Goal: Transaction & Acquisition: Purchase product/service

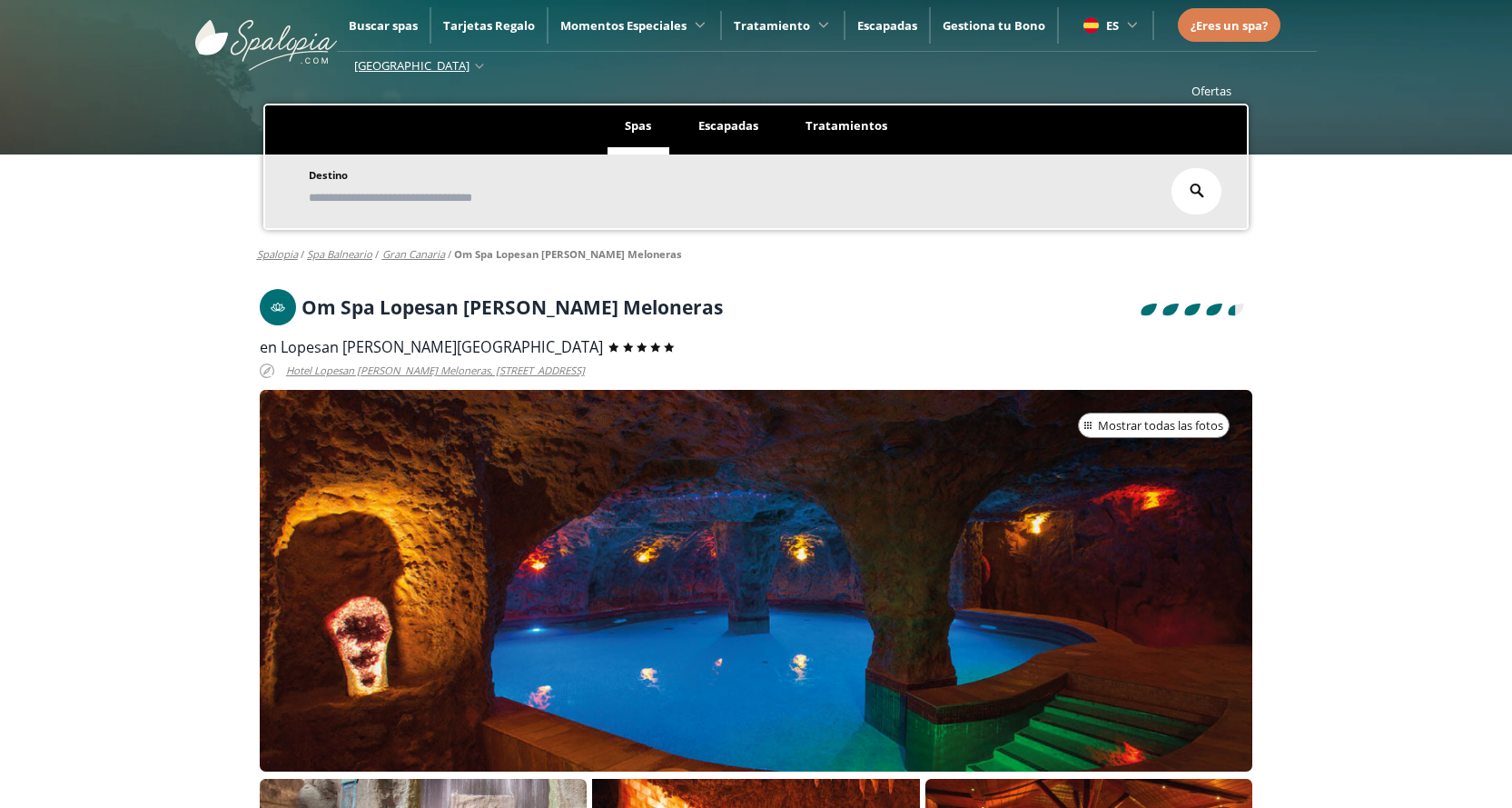
click at [476, 23] on span "Tarjetas Regalo" at bounding box center [489, 25] width 91 height 16
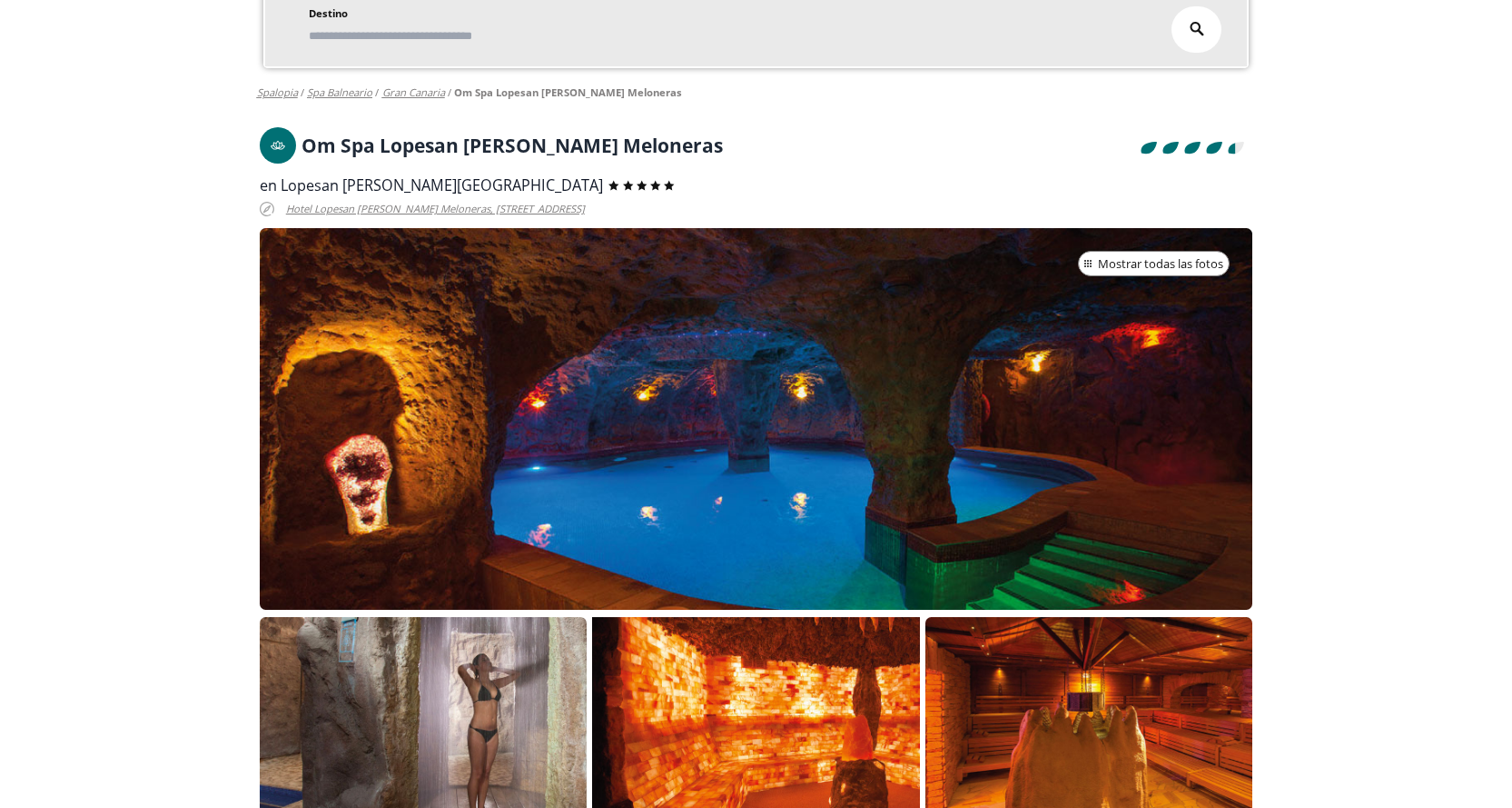
scroll to position [91, 0]
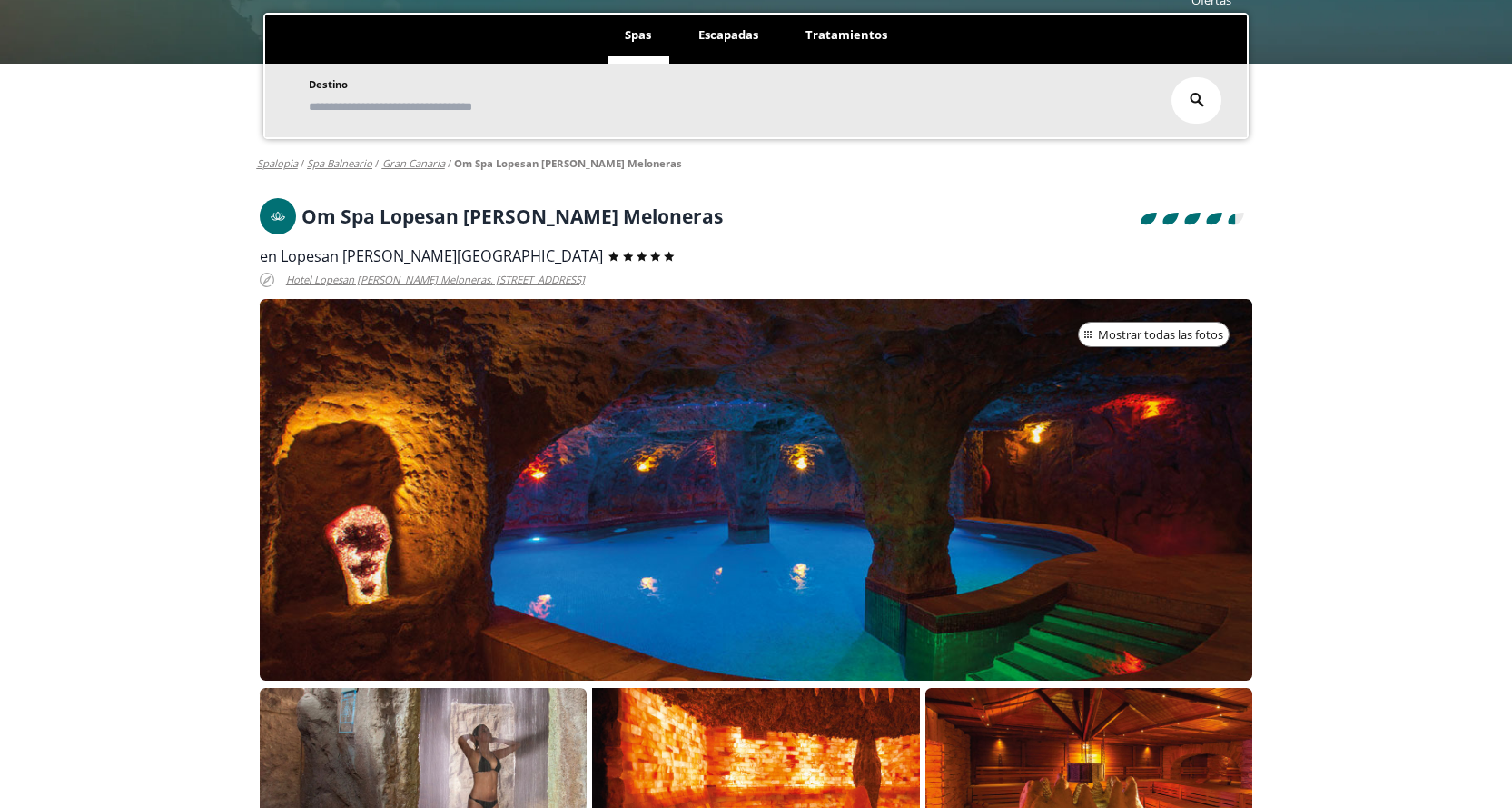
click at [617, 500] on div at bounding box center [756, 489] width 993 height 381
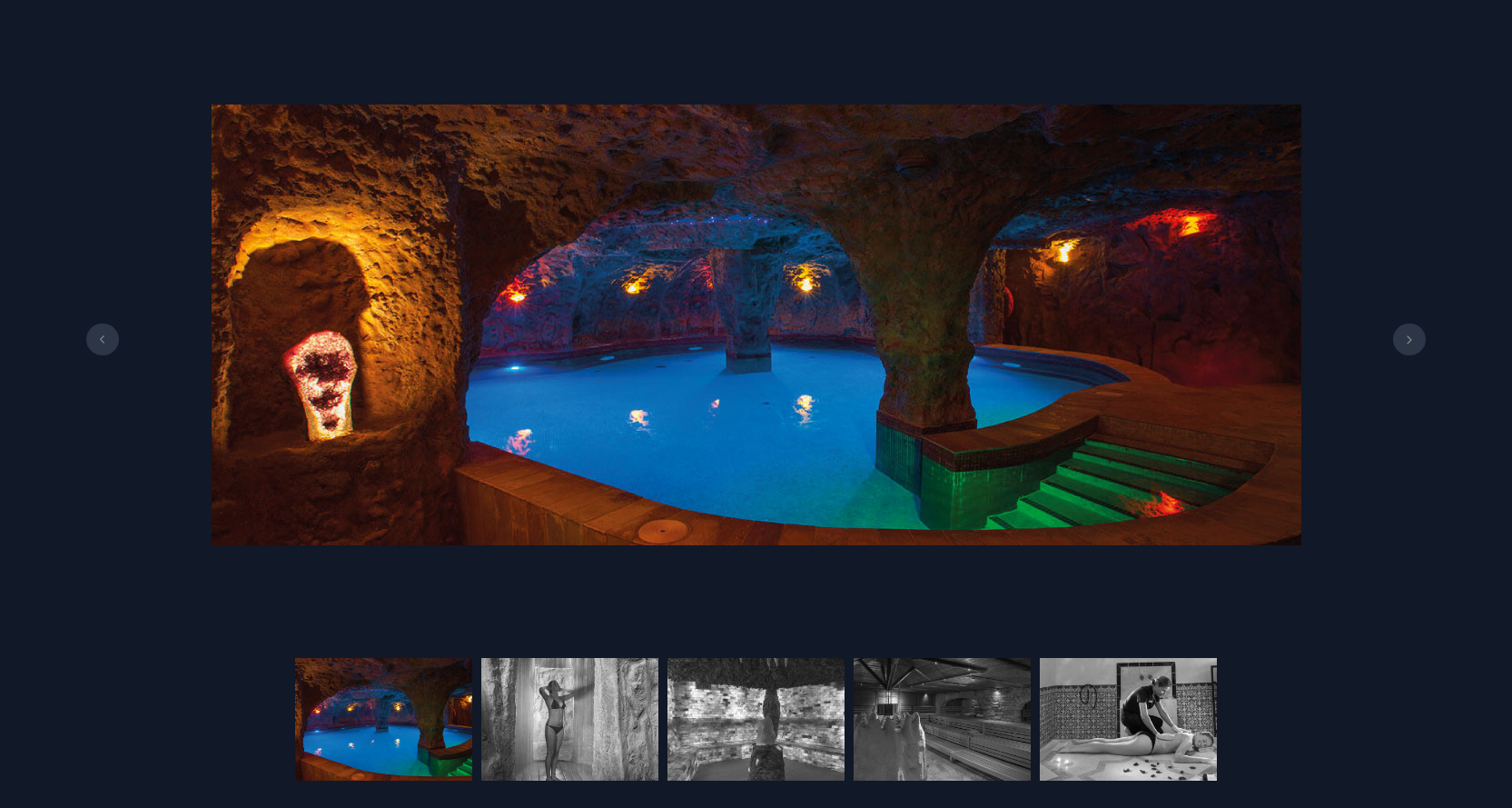
scroll to position [0, 0]
click at [408, 716] on img at bounding box center [384, 720] width 178 height 123
click at [1412, 336] on icon at bounding box center [1409, 339] width 15 height 9
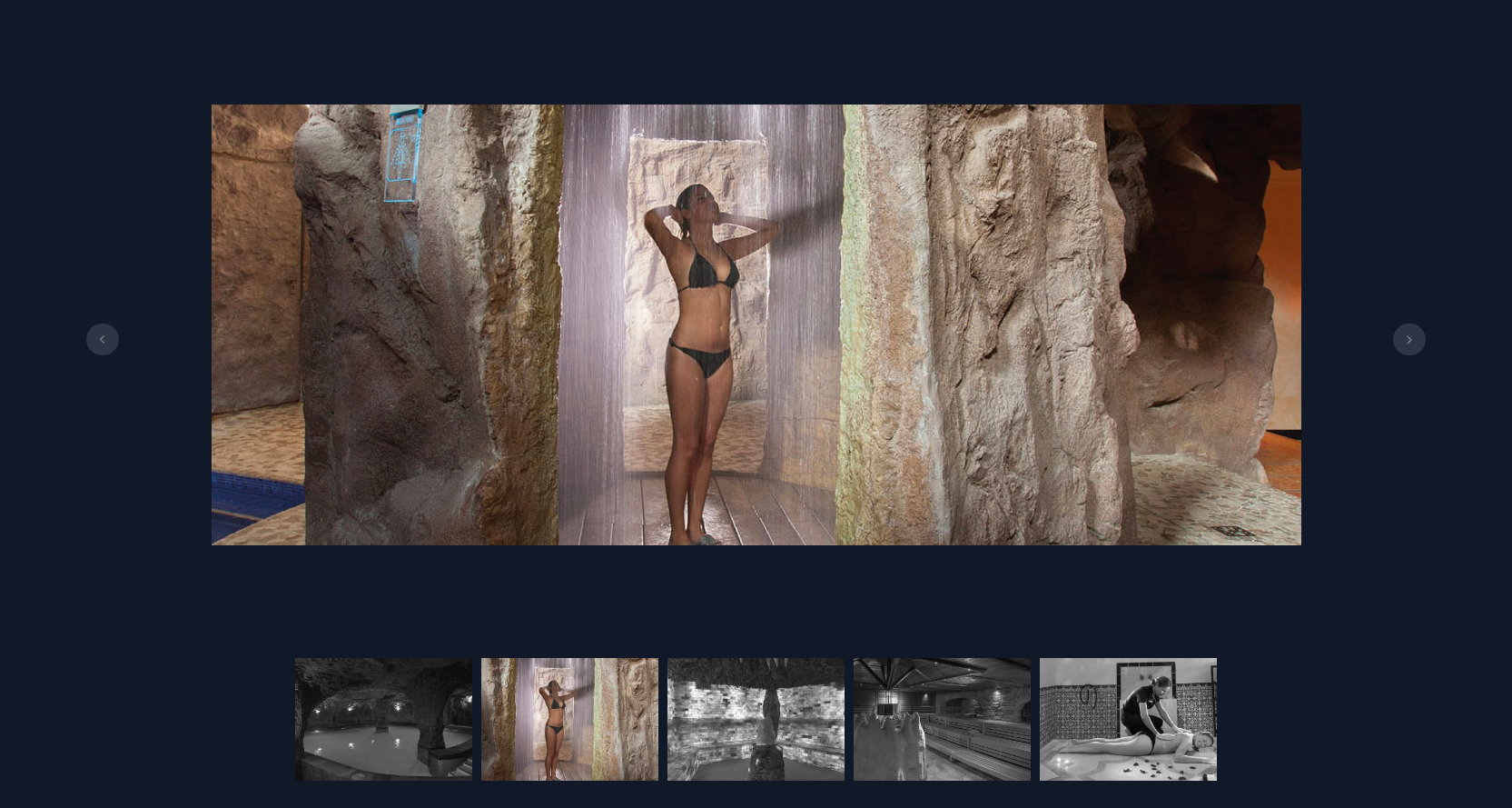
click at [1412, 336] on icon at bounding box center [1409, 339] width 15 height 9
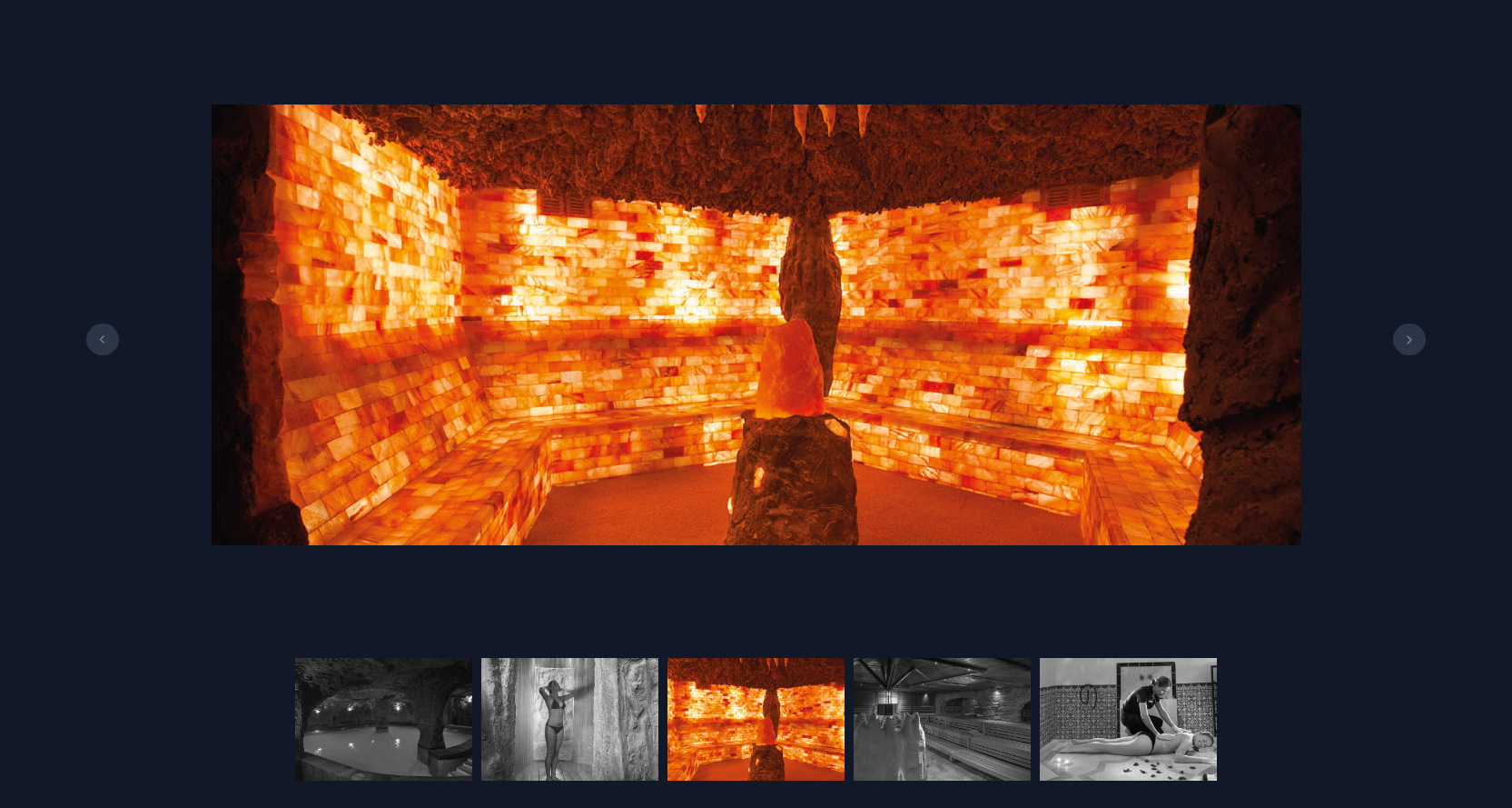
click at [1412, 335] on button at bounding box center [1409, 339] width 33 height 33
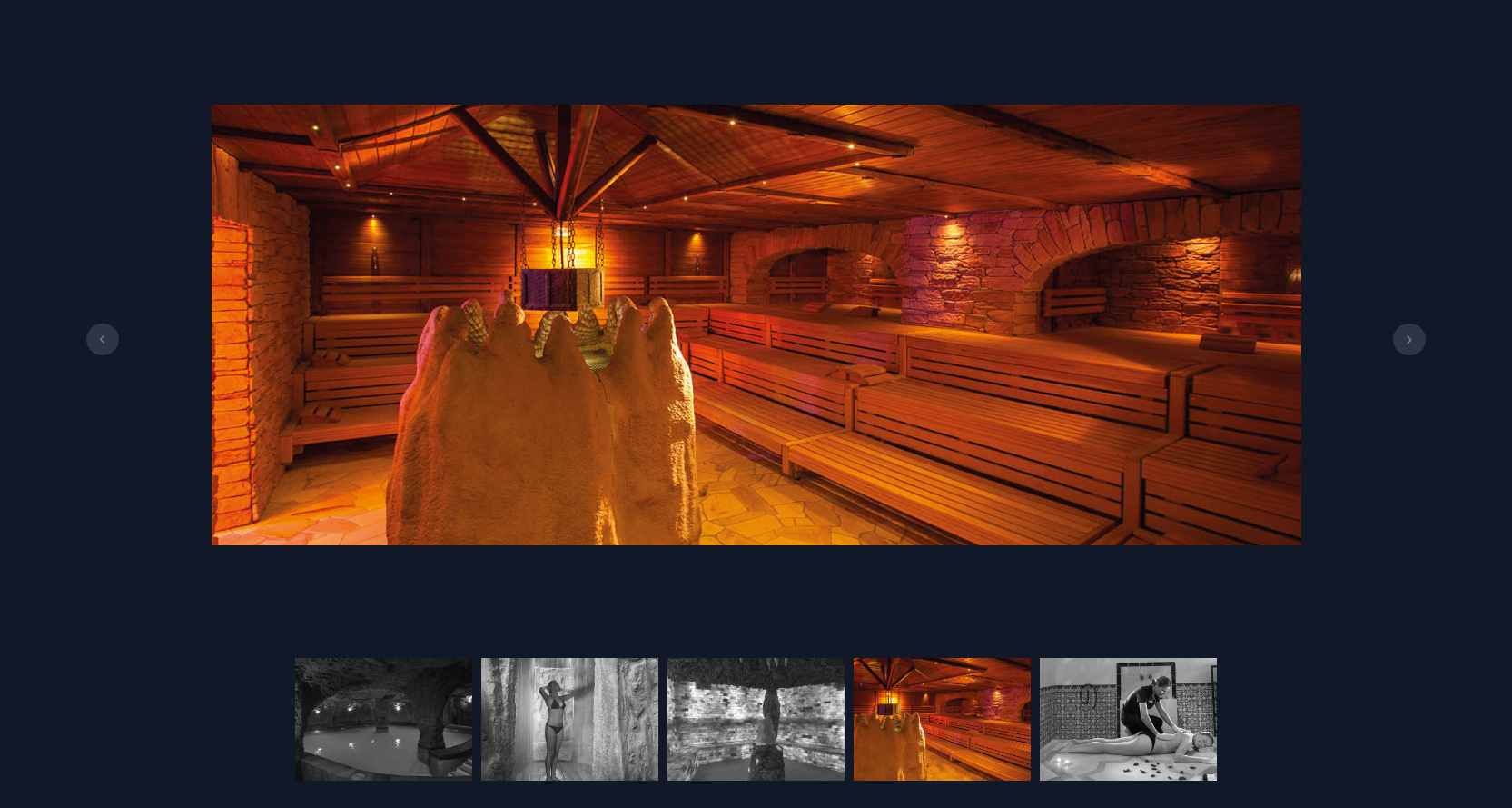
click at [1412, 335] on button at bounding box center [1409, 339] width 33 height 33
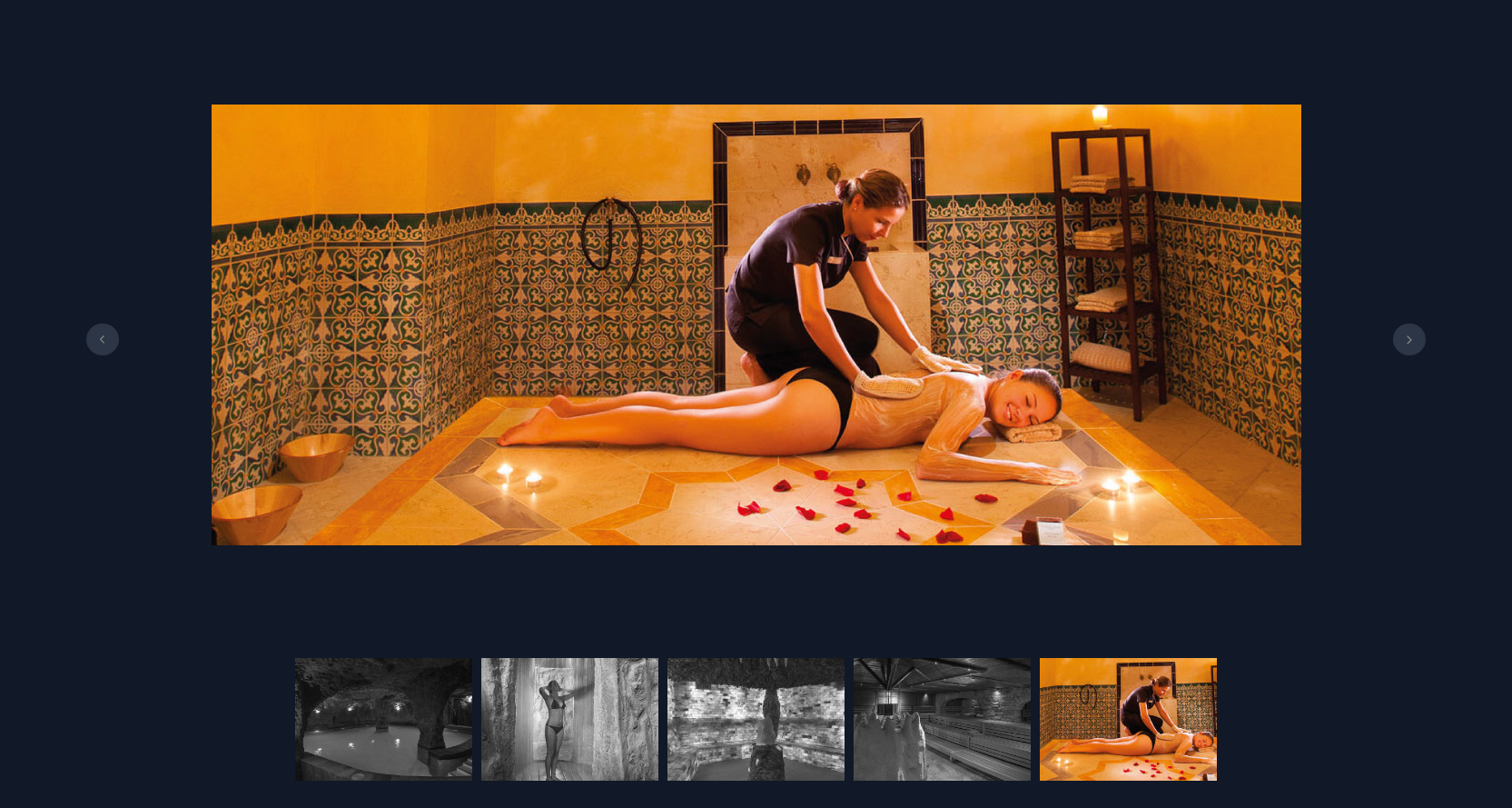
click at [1412, 335] on button at bounding box center [1409, 339] width 33 height 33
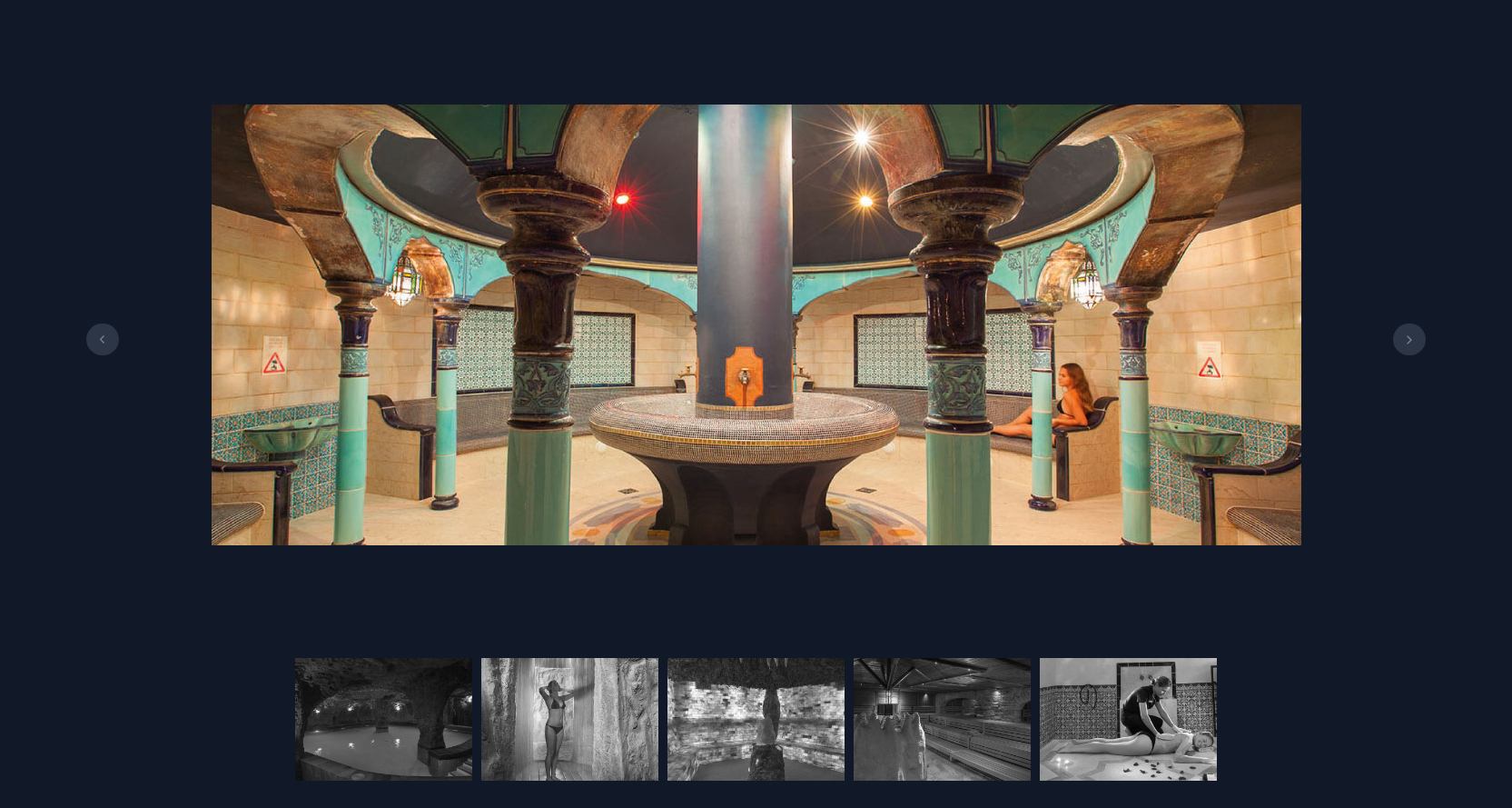
click at [1408, 342] on icon at bounding box center [1409, 339] width 15 height 9
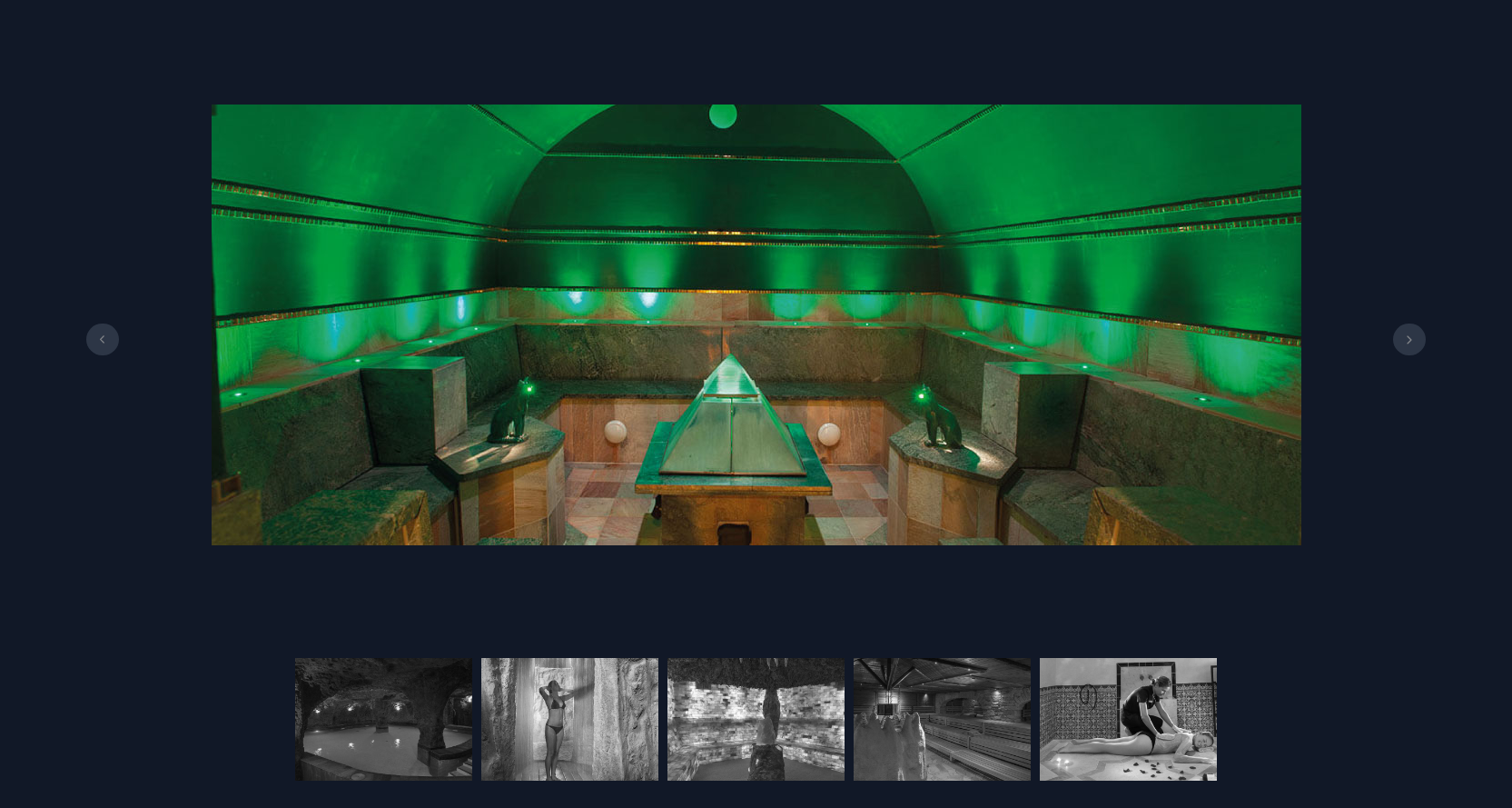
click at [1412, 342] on icon at bounding box center [1409, 339] width 15 height 9
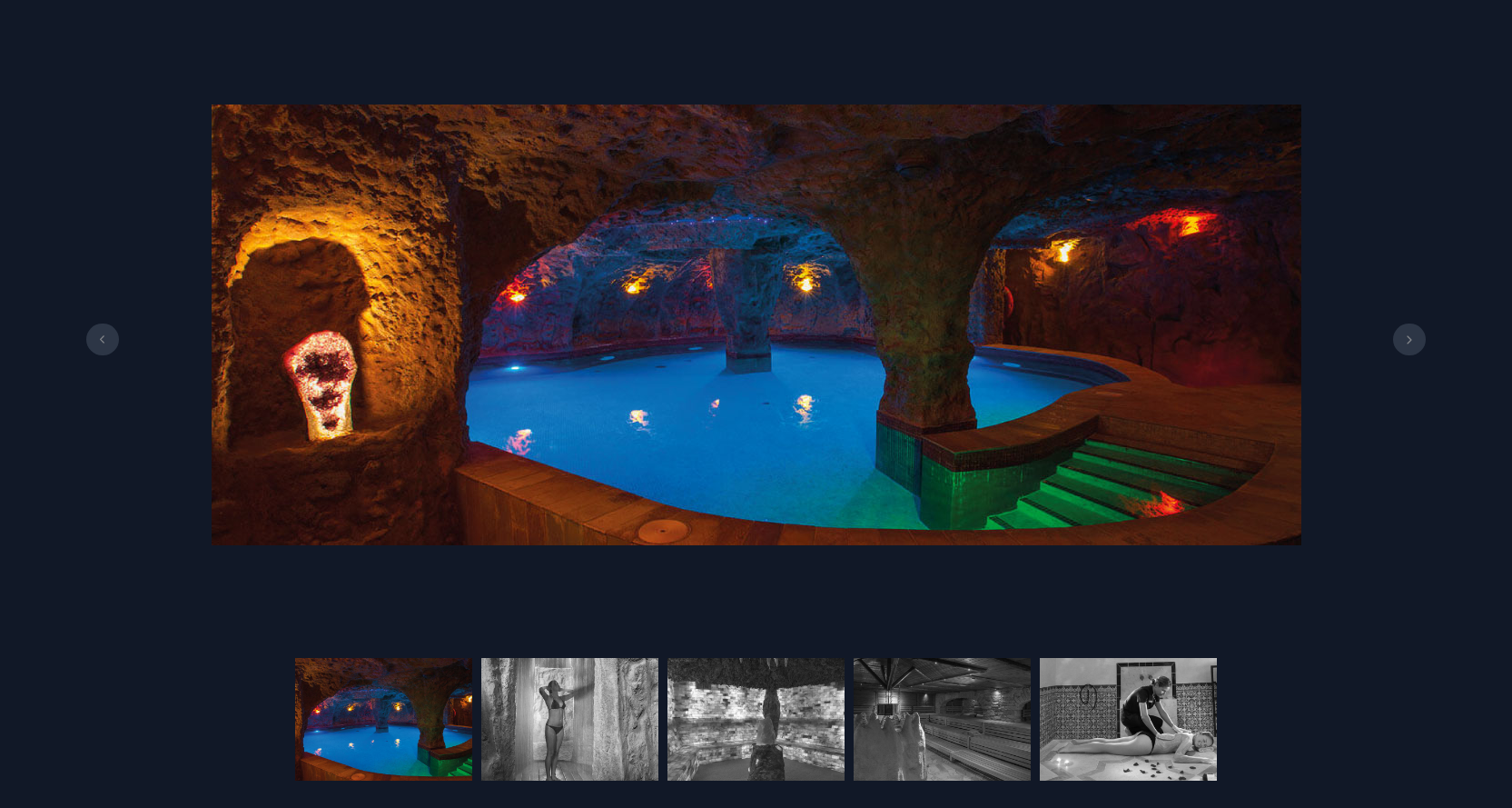
click at [1412, 342] on icon at bounding box center [1409, 339] width 15 height 9
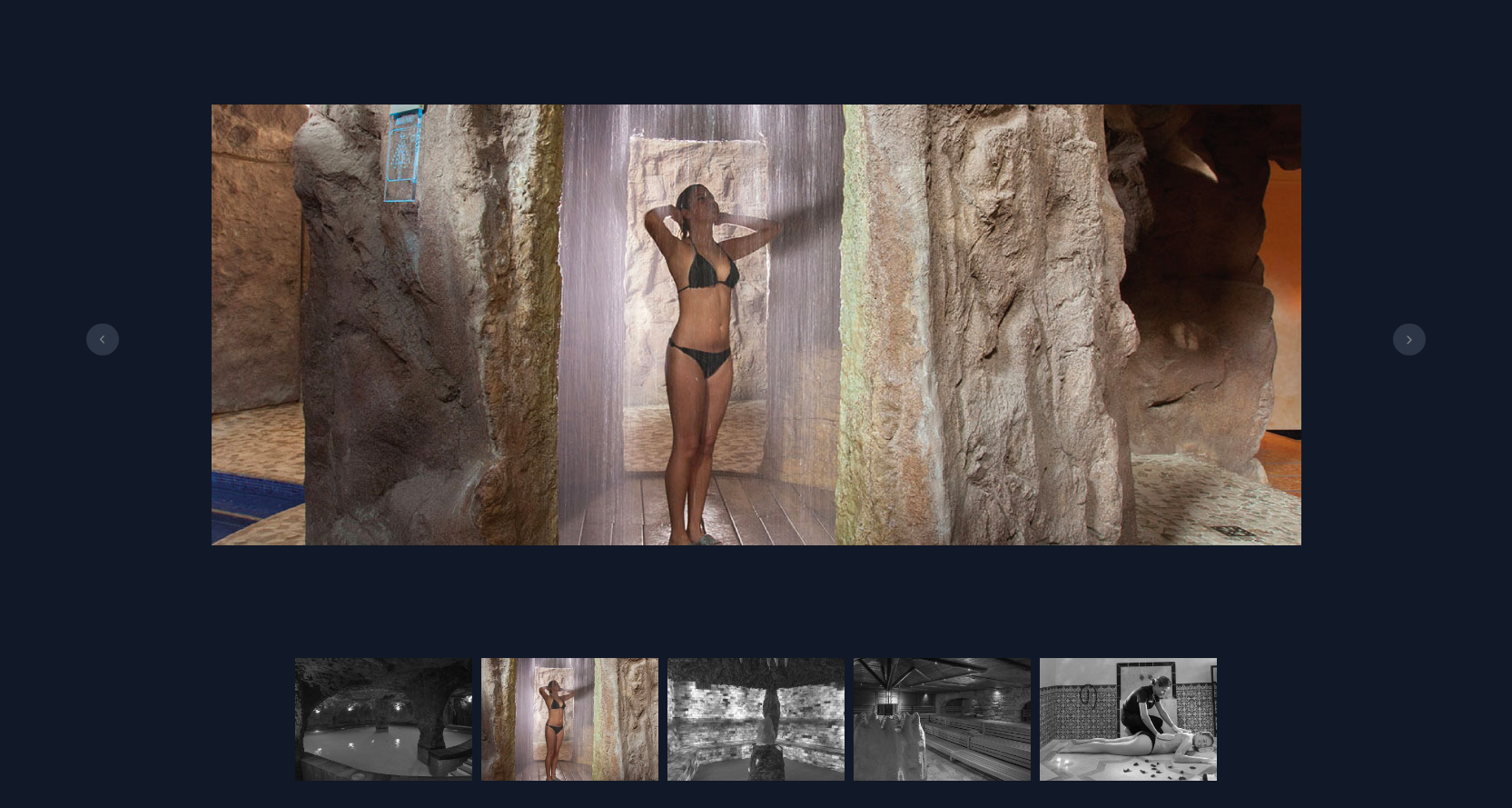
click at [1412, 342] on icon at bounding box center [1409, 339] width 15 height 9
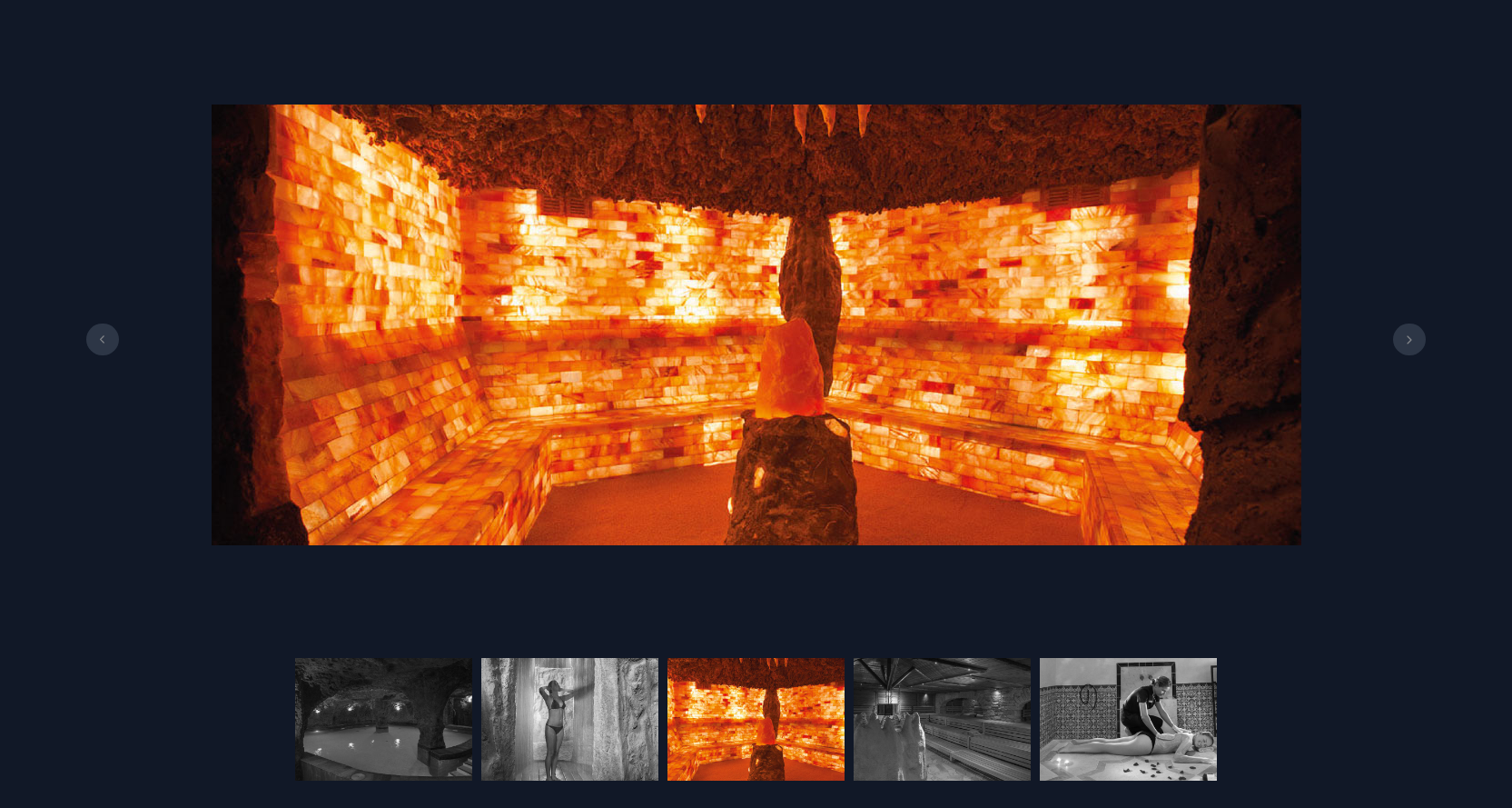
click at [1412, 342] on icon at bounding box center [1409, 339] width 15 height 9
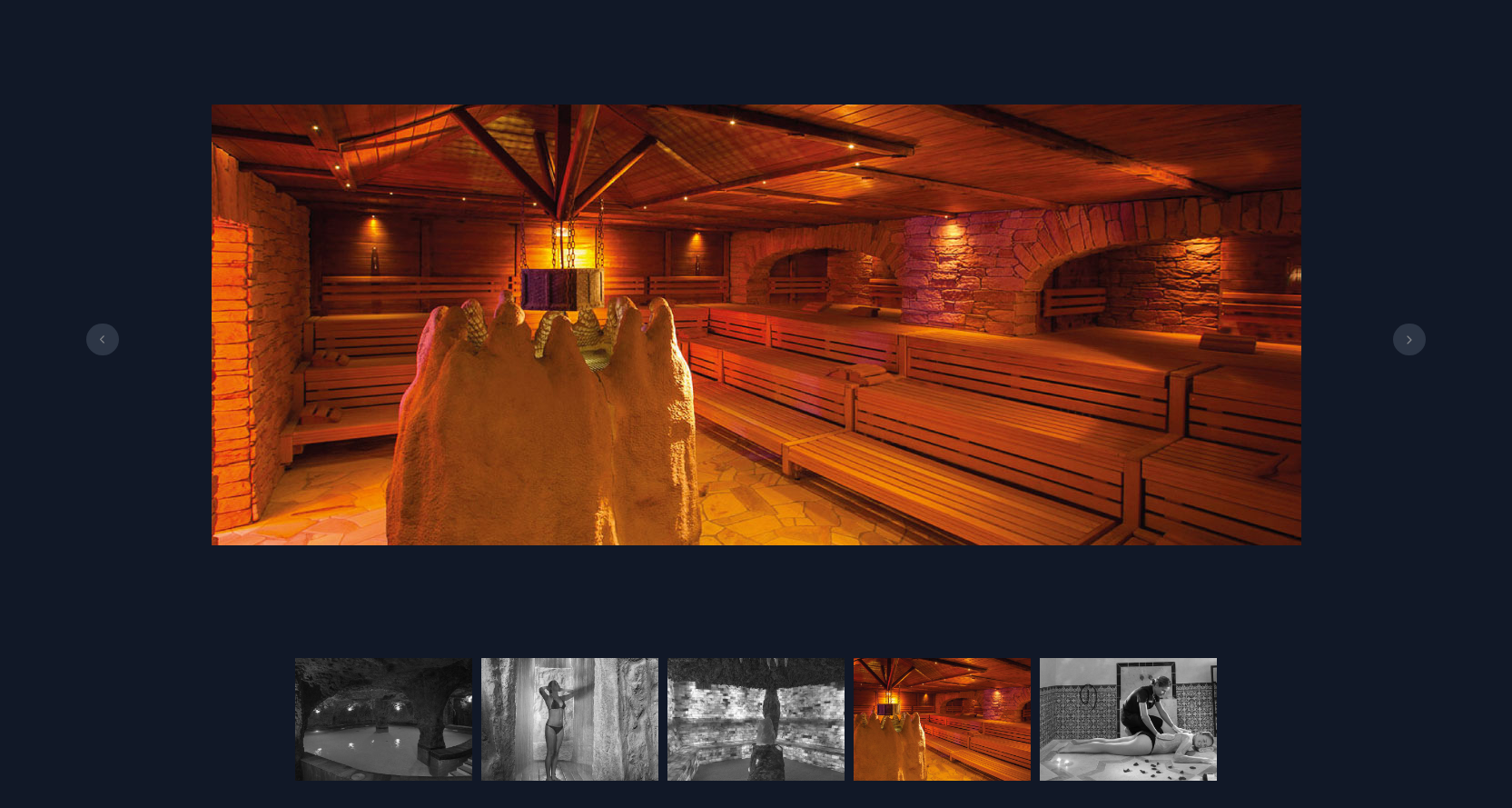
click at [1412, 342] on icon at bounding box center [1409, 339] width 15 height 9
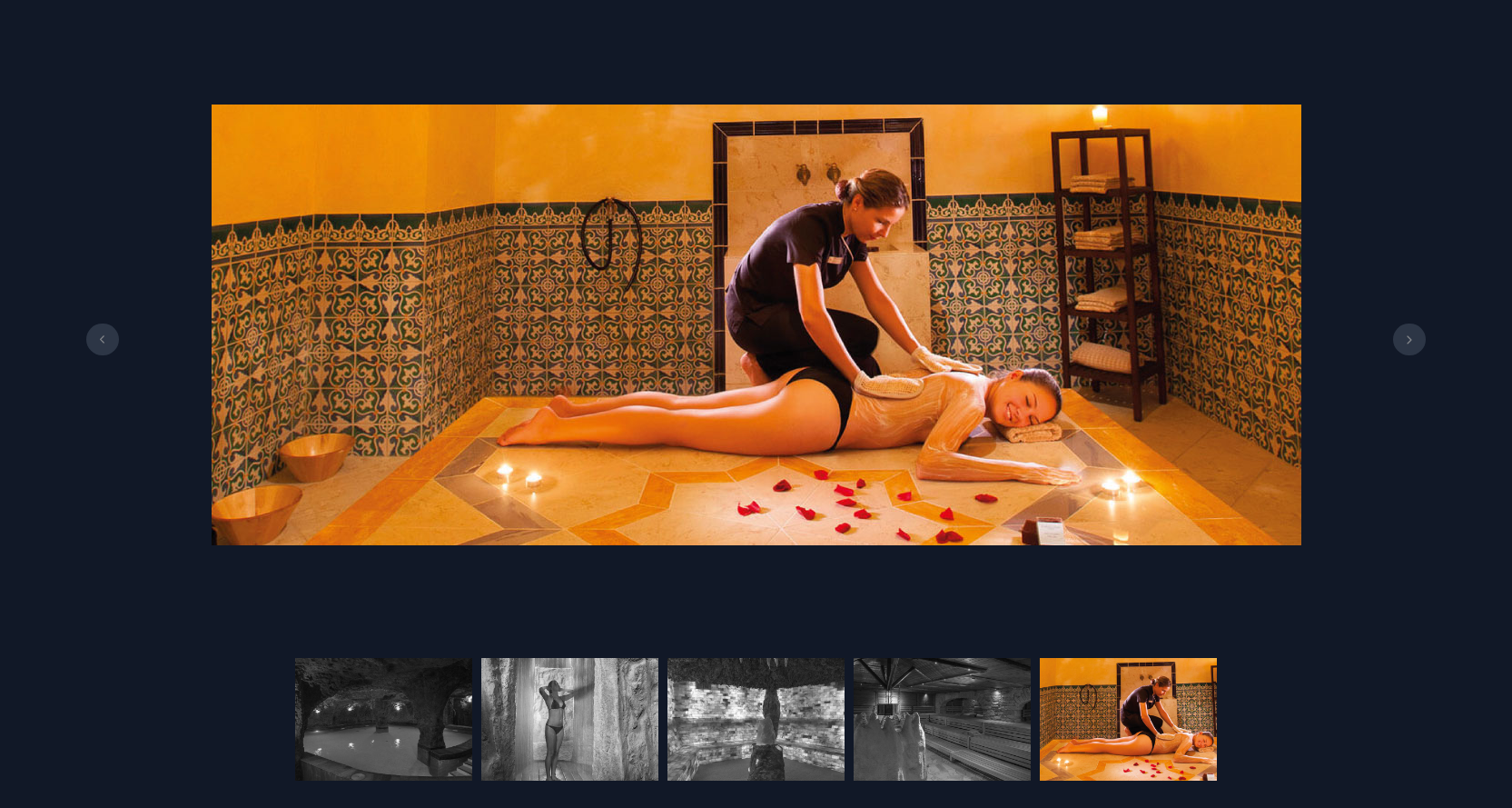
click at [1413, 342] on icon at bounding box center [1409, 339] width 15 height 9
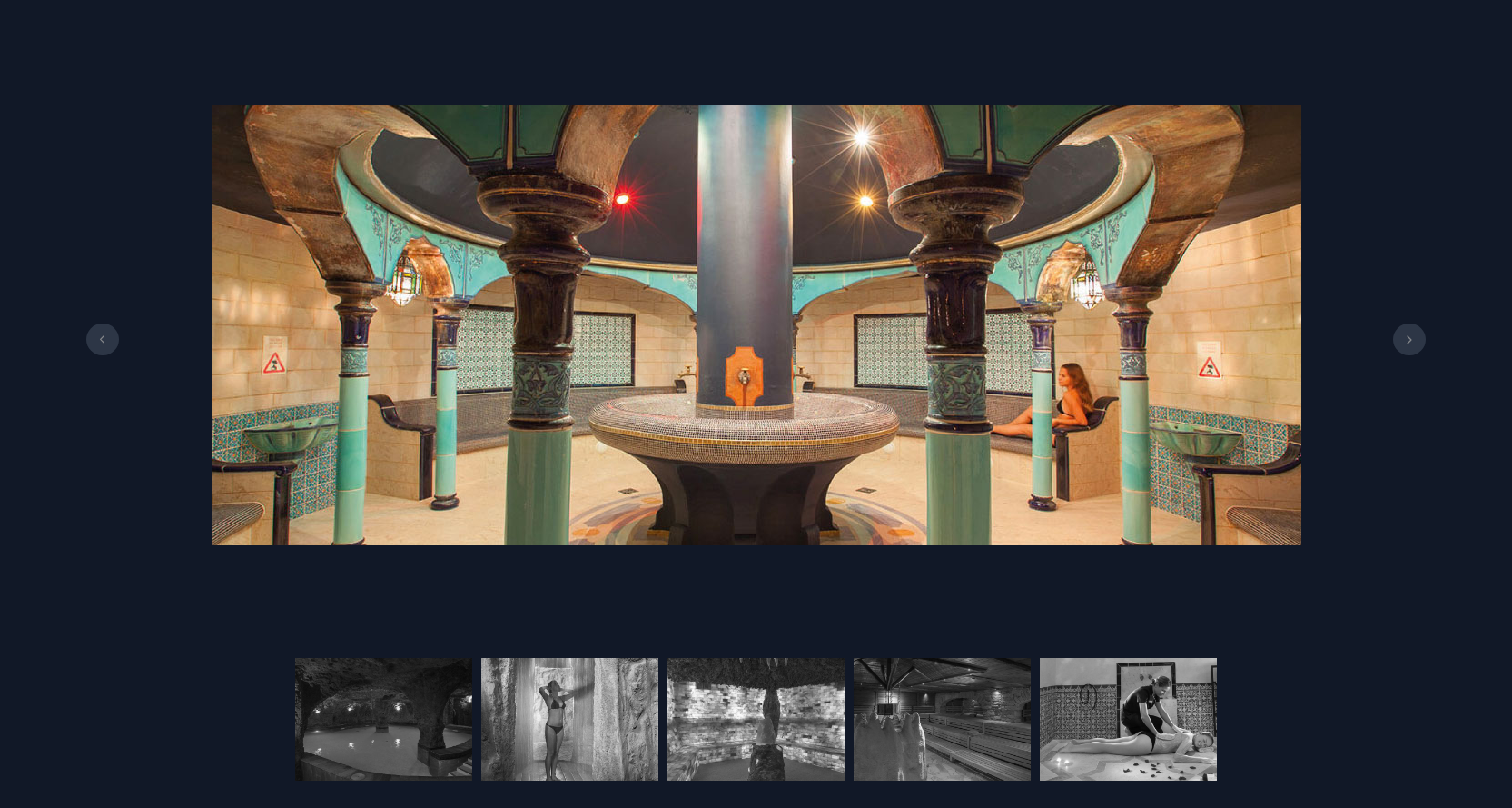
click at [1413, 342] on icon at bounding box center [1409, 339] width 15 height 9
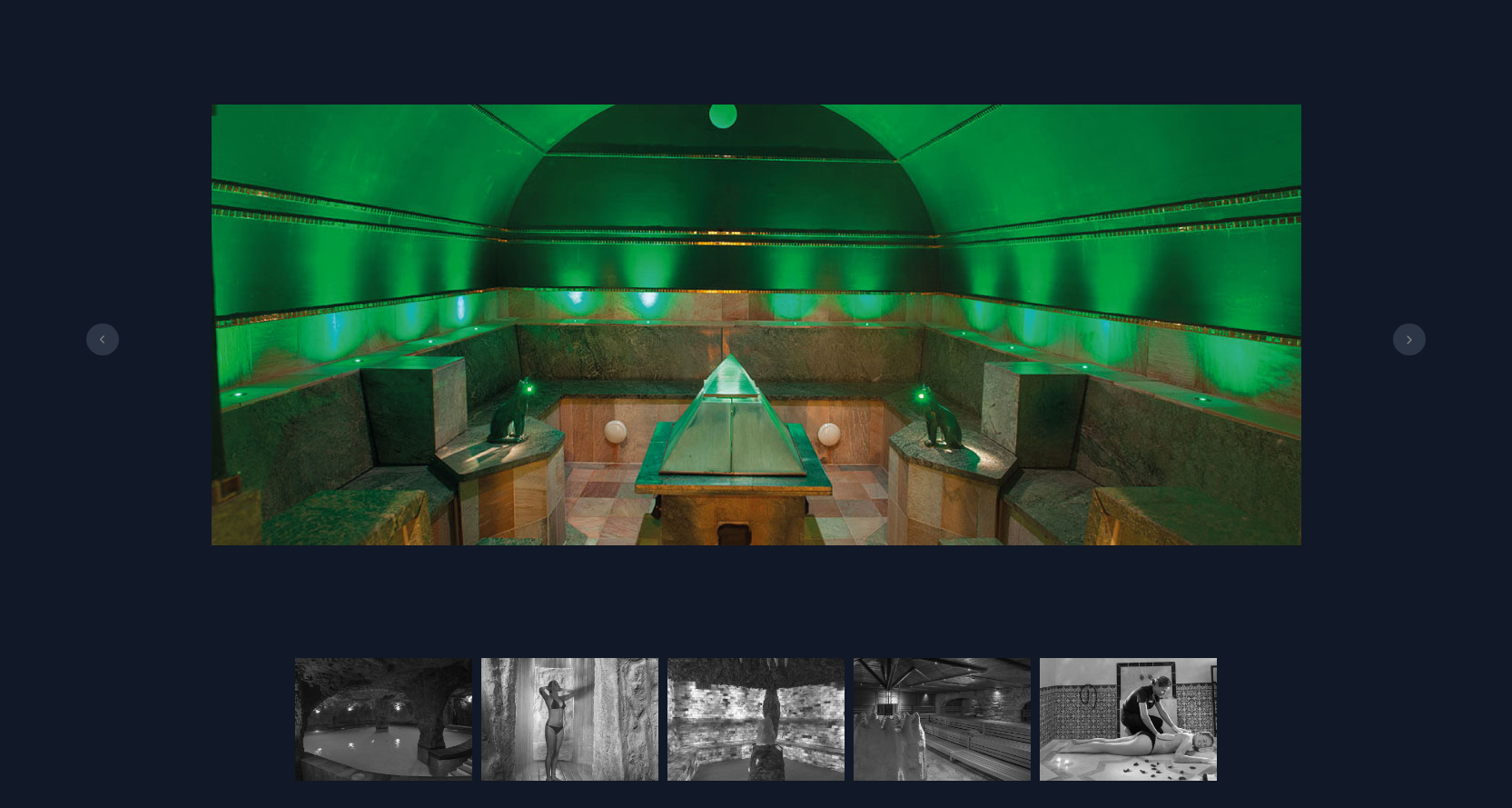
click at [1413, 342] on icon at bounding box center [1409, 339] width 15 height 9
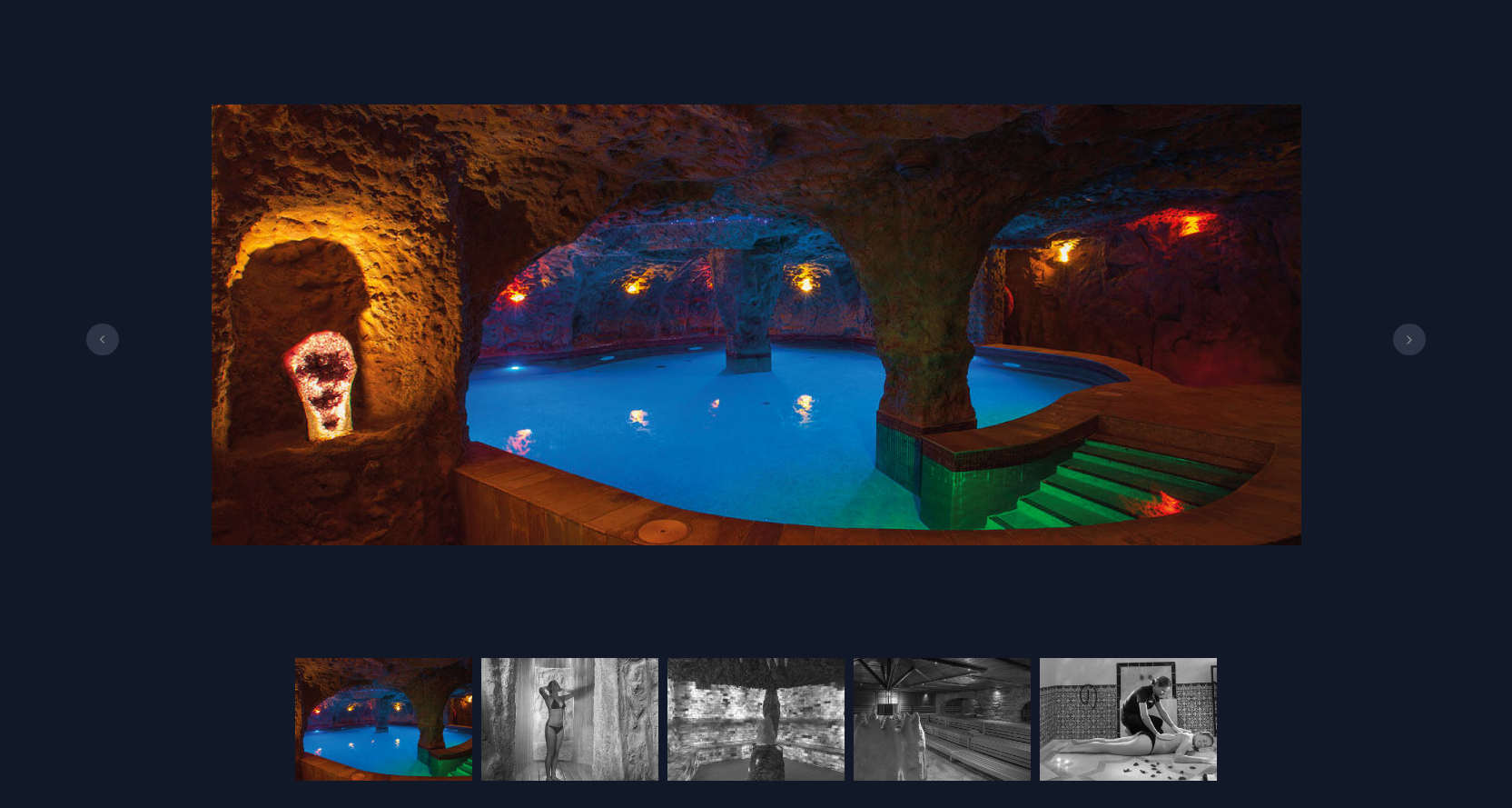
click at [1413, 342] on icon at bounding box center [1409, 339] width 15 height 9
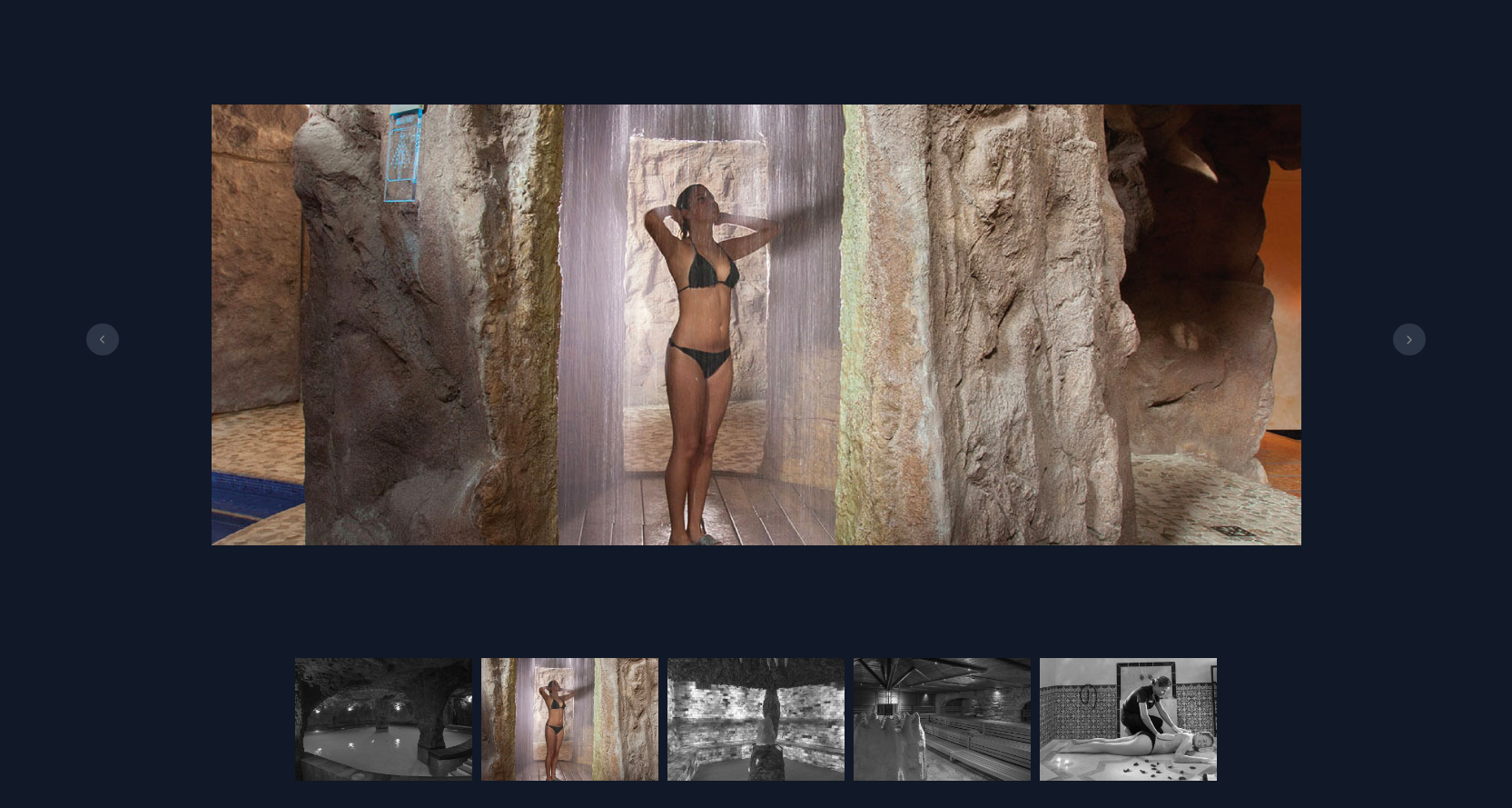
click at [106, 339] on icon at bounding box center [102, 339] width 15 height 9
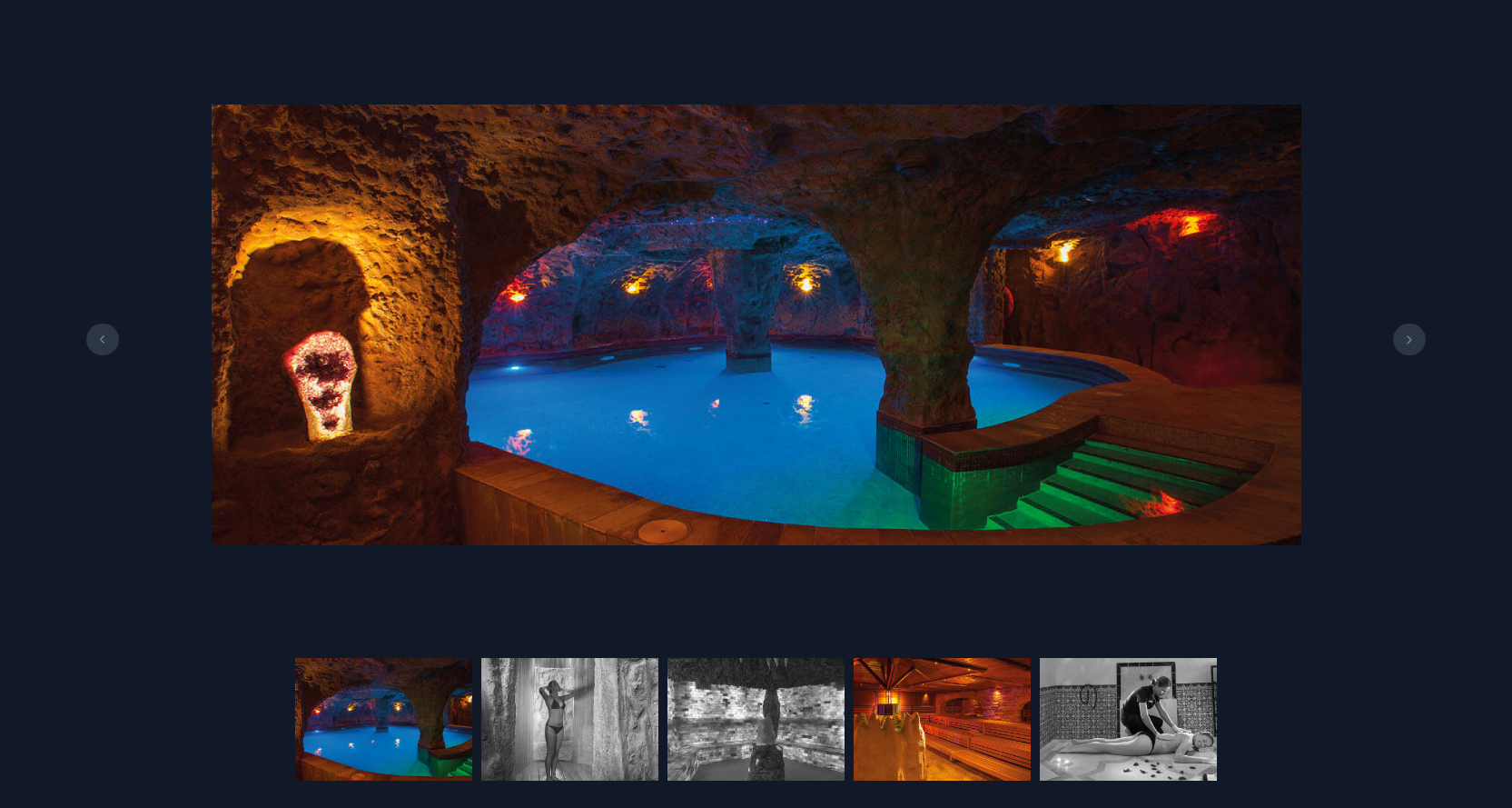
click at [938, 742] on img at bounding box center [942, 720] width 178 height 123
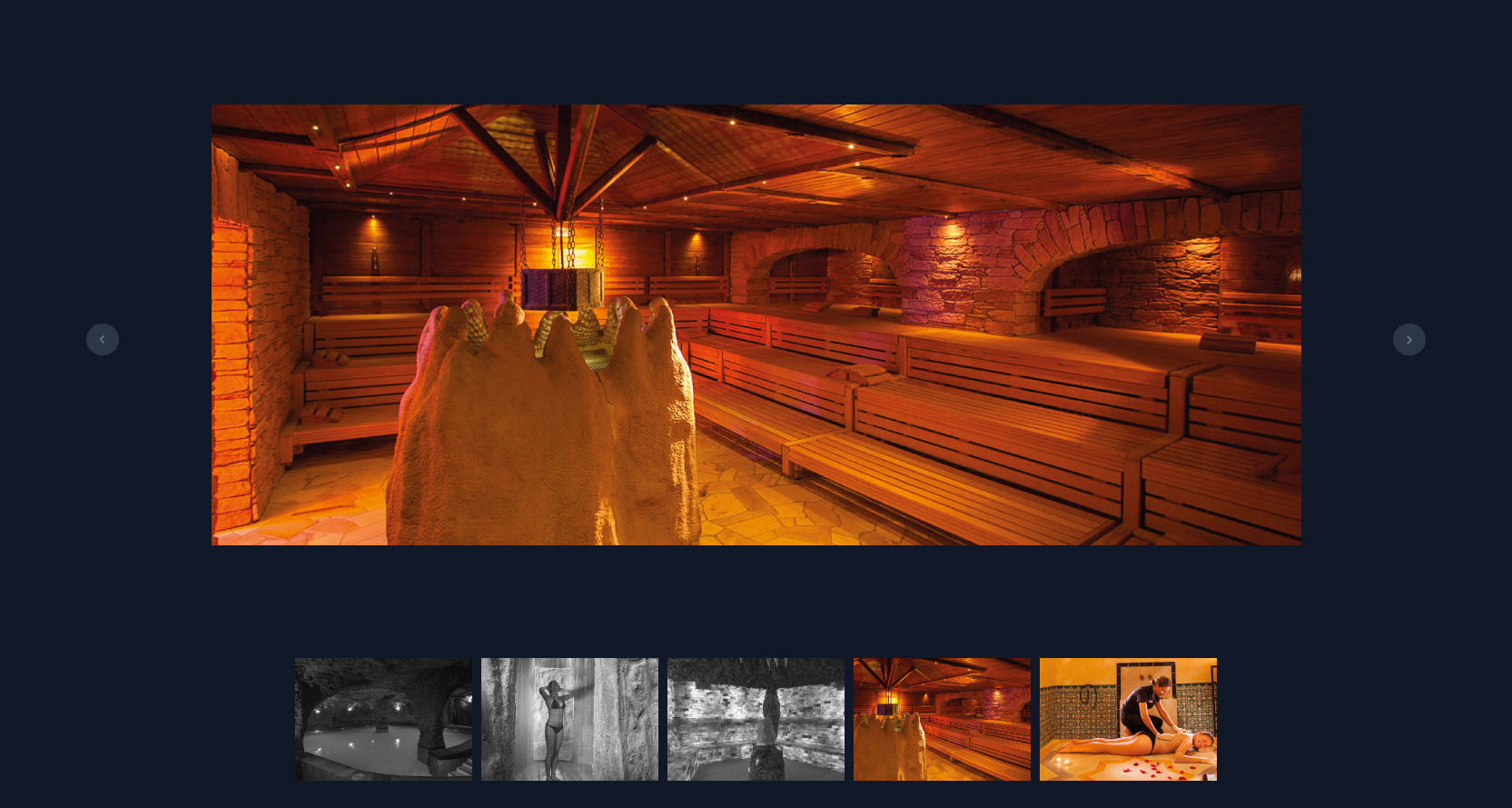
click at [1125, 735] on img at bounding box center [1128, 720] width 178 height 123
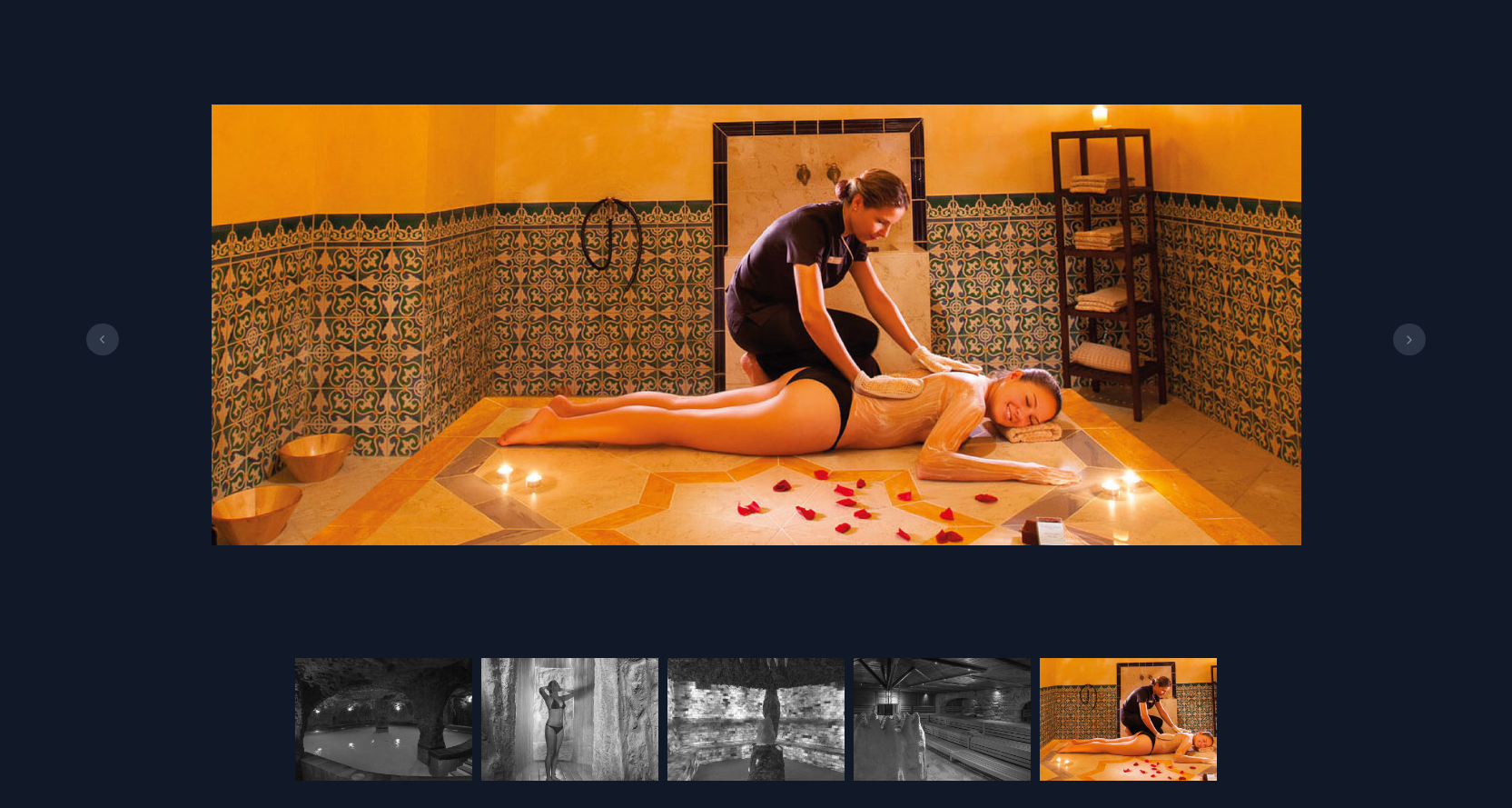
click at [1416, 339] on icon at bounding box center [1409, 339] width 15 height 9
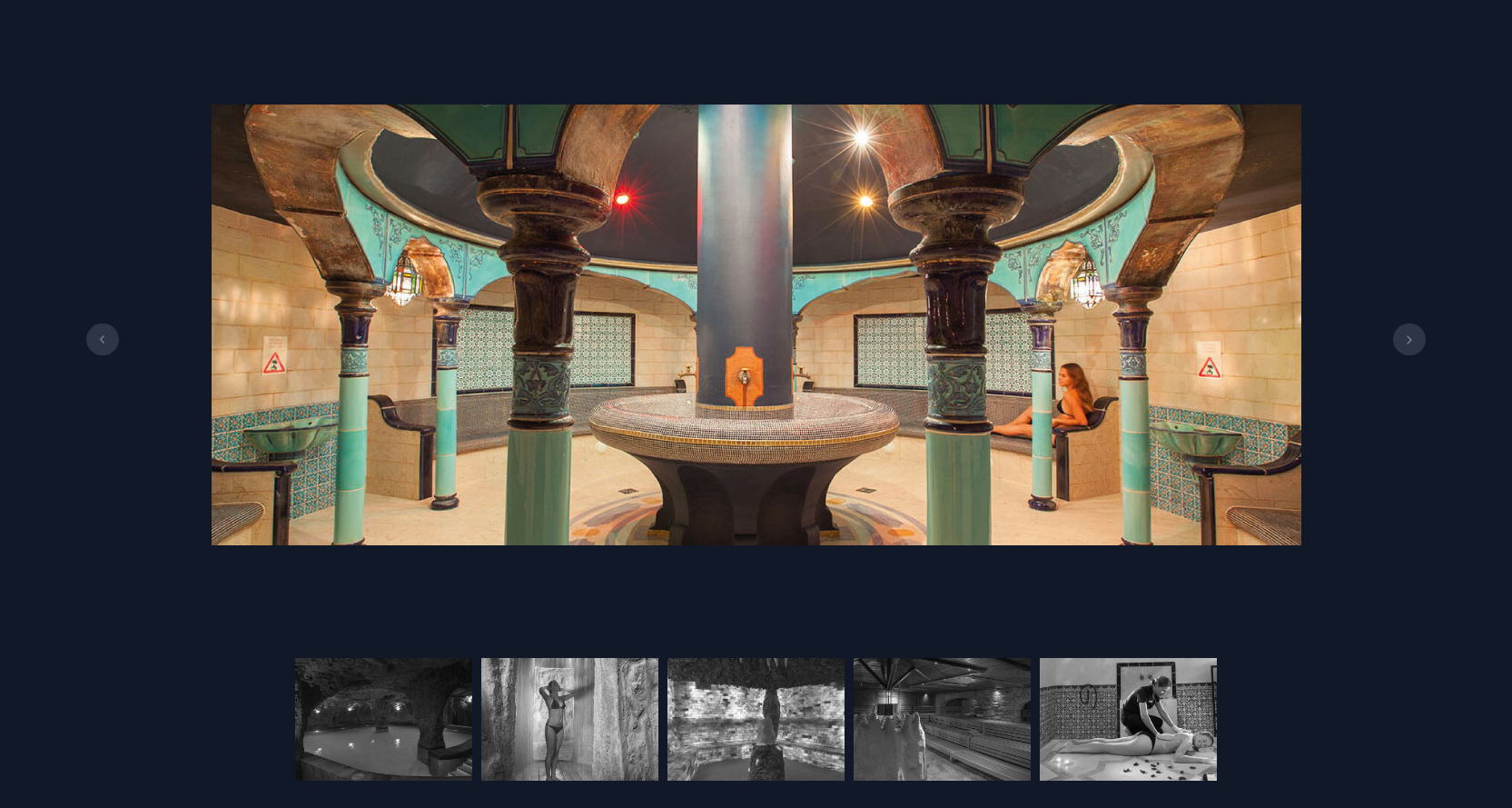
click at [1416, 339] on icon at bounding box center [1409, 339] width 15 height 9
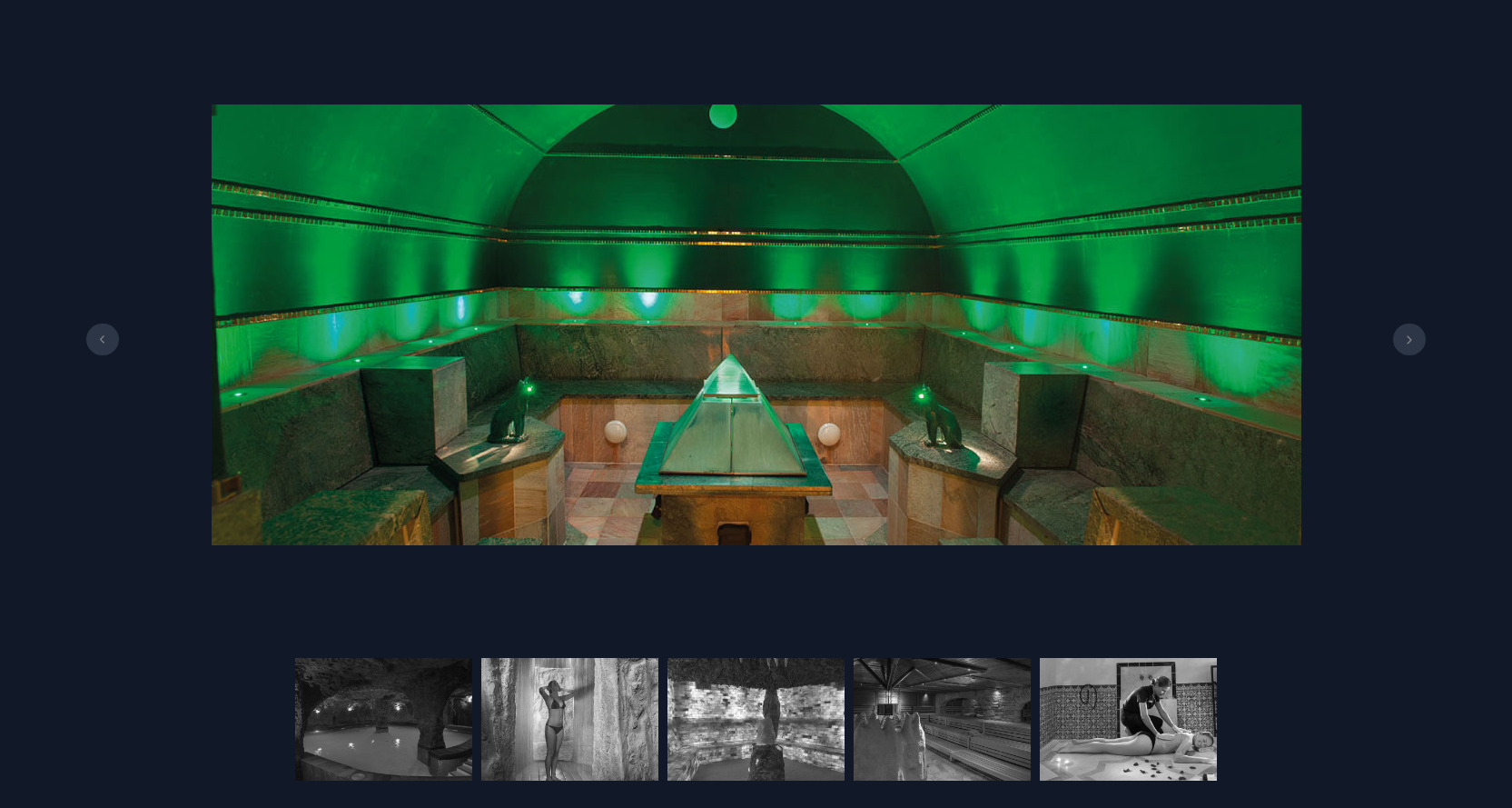
click at [1416, 340] on icon at bounding box center [1409, 339] width 15 height 9
